Goal: Entertainment & Leisure: Consume media (video, audio)

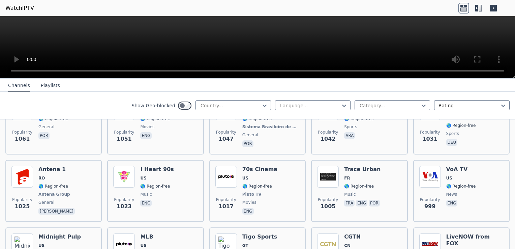
scroll to position [1078, 0]
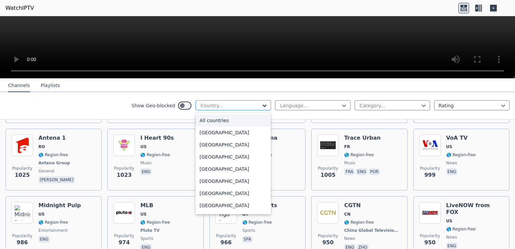
click at [261, 106] on icon at bounding box center [264, 105] width 7 height 7
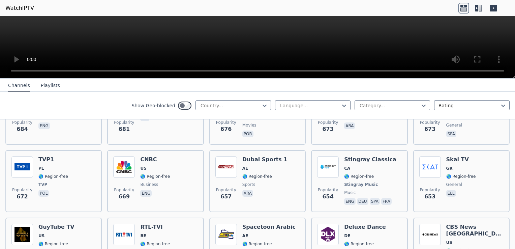
scroll to position [1814, 0]
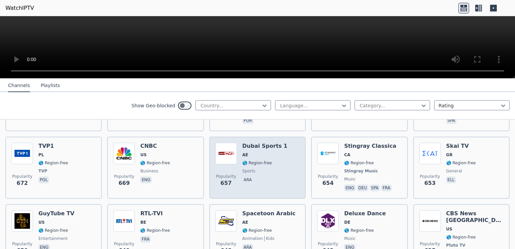
click at [277, 142] on div "Popularity 657 Dubai Sports 1 AE 🌎 Region-free sports ara" at bounding box center [257, 167] width 84 height 50
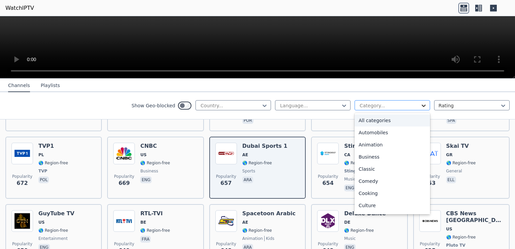
click at [420, 106] on icon at bounding box center [423, 105] width 7 height 7
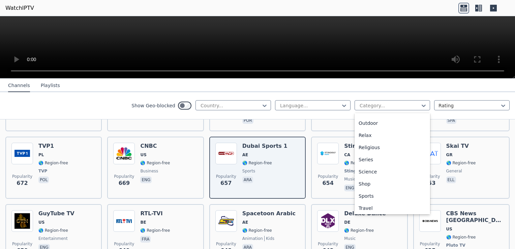
scroll to position [229, 0]
click at [382, 182] on div "Sports" at bounding box center [391, 182] width 75 height 12
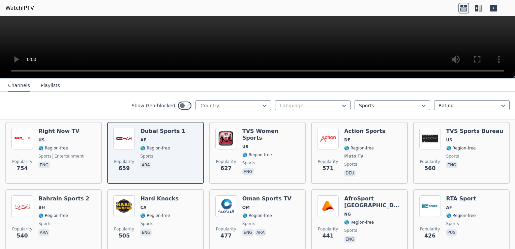
scroll to position [498, 0]
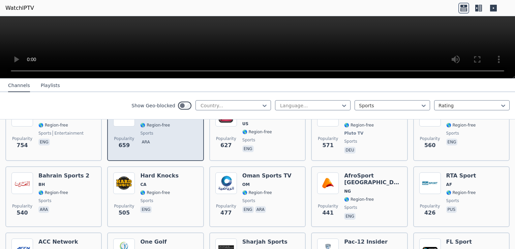
click at [186, 144] on div "Popularity 659 Dubai Sports 1 AE 🌎 Region-free sports ara" at bounding box center [155, 130] width 84 height 50
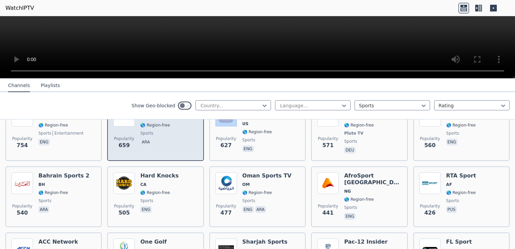
click at [186, 144] on div "Popularity 659 Dubai Sports 1 AE 🌎 Region-free sports ara" at bounding box center [155, 130] width 84 height 50
